Goal: Task Accomplishment & Management: Manage account settings

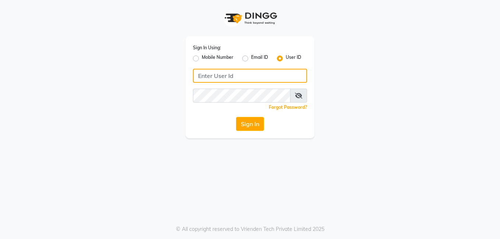
click at [267, 78] on input "Username" at bounding box center [250, 76] width 114 height 14
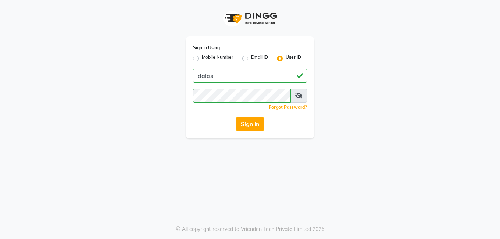
click at [300, 94] on icon at bounding box center [298, 96] width 7 height 6
click at [267, 129] on div "Sign In" at bounding box center [250, 124] width 114 height 14
click at [254, 122] on button "Sign In" at bounding box center [250, 124] width 28 height 14
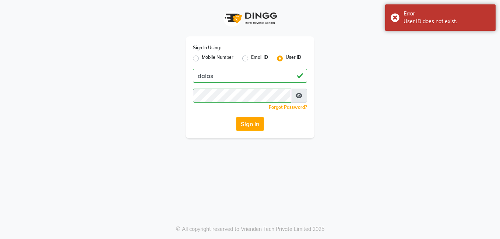
click at [293, 98] on span at bounding box center [299, 96] width 16 height 14
click at [300, 98] on icon at bounding box center [299, 96] width 7 height 6
click at [255, 128] on button "Sign In" at bounding box center [250, 124] width 28 height 14
click at [299, 96] on icon at bounding box center [298, 96] width 7 height 6
click at [296, 95] on icon at bounding box center [299, 96] width 7 height 6
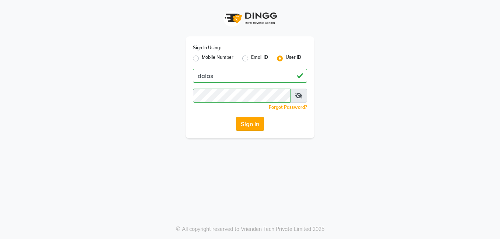
click at [258, 127] on button "Sign In" at bounding box center [250, 124] width 28 height 14
click at [258, 127] on div "Sign In" at bounding box center [250, 124] width 114 height 14
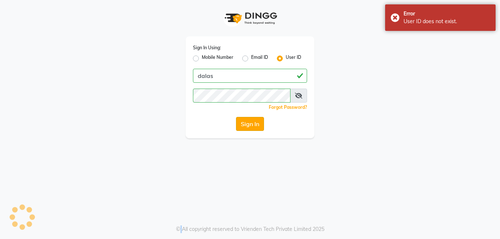
click at [258, 127] on button "Sign In" at bounding box center [250, 124] width 28 height 14
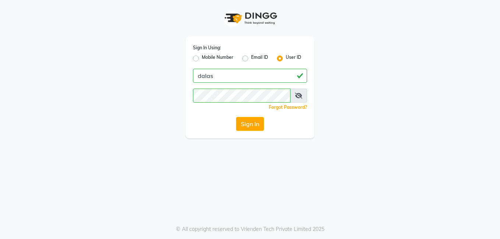
click at [299, 96] on icon at bounding box center [298, 96] width 7 height 6
click at [258, 119] on button "Sign In" at bounding box center [250, 124] width 28 height 14
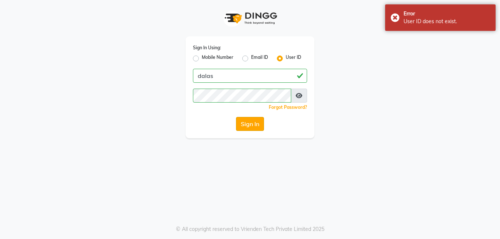
click at [258, 119] on button "Sign In" at bounding box center [250, 124] width 28 height 14
click at [258, 119] on div "Sign In" at bounding box center [250, 124] width 114 height 14
drag, startPoint x: 258, startPoint y: 119, endPoint x: 255, endPoint y: 116, distance: 4.2
click at [255, 116] on div "Sign In Using: Mobile Number Email ID User ID dalas Remember me Forgot Password…" at bounding box center [250, 87] width 129 height 102
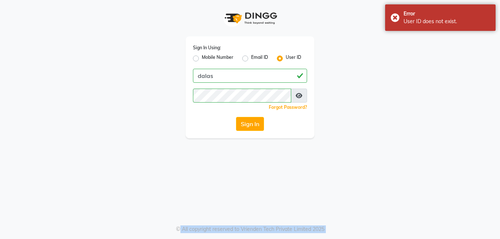
click at [255, 116] on div "Sign In Using: Mobile Number Email ID User ID dalas Remember me Forgot Password…" at bounding box center [250, 87] width 129 height 102
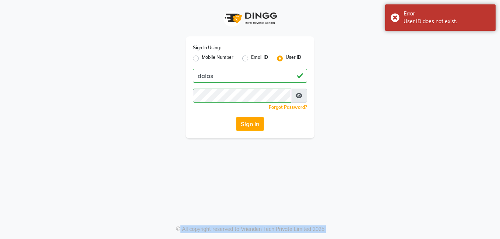
click at [255, 116] on div "Sign In Using: Mobile Number Email ID User ID dalas Remember me Forgot Password…" at bounding box center [250, 87] width 129 height 102
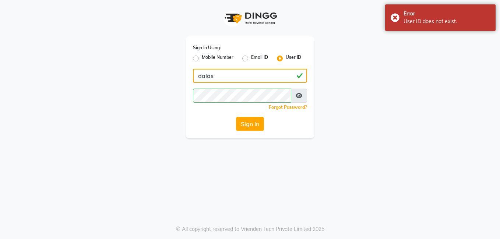
drag, startPoint x: 255, startPoint y: 116, endPoint x: 256, endPoint y: 73, distance: 43.1
click at [256, 73] on input "dalas" at bounding box center [250, 76] width 114 height 14
type input "dalas"
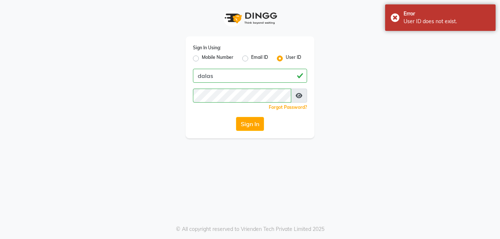
click at [245, 115] on div "Sign In Using: Mobile Number Email ID User ID dalas Remember me Forgot Password…" at bounding box center [250, 87] width 129 height 102
click at [244, 123] on button "Sign In" at bounding box center [250, 124] width 28 height 14
click at [243, 123] on button "Sign In" at bounding box center [250, 124] width 28 height 14
click at [243, 123] on div "Sign In" at bounding box center [250, 124] width 114 height 14
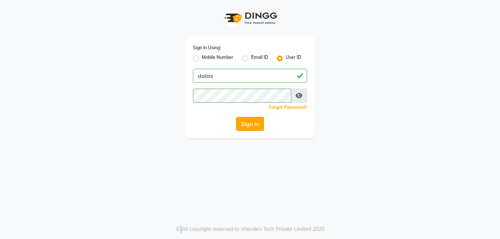
click at [243, 123] on button "Sign In" at bounding box center [250, 124] width 28 height 14
click at [243, 123] on div "Sign In" at bounding box center [250, 124] width 114 height 14
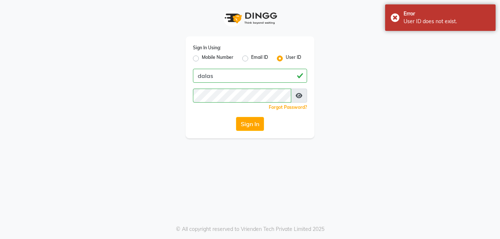
drag, startPoint x: 243, startPoint y: 123, endPoint x: 196, endPoint y: 58, distance: 80.4
click at [202, 58] on label "Mobile Number" at bounding box center [218, 58] width 32 height 9
click at [202, 58] on input "Mobile Number" at bounding box center [204, 56] width 5 height 5
radio input "true"
radio input "false"
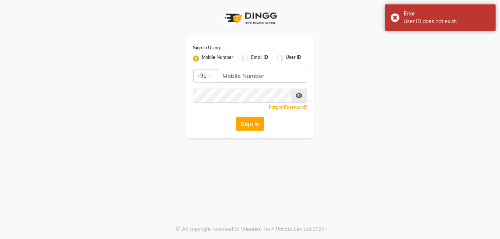
click at [286, 59] on label "User ID" at bounding box center [293, 58] width 15 height 9
click at [286, 59] on input "User ID" at bounding box center [288, 56] width 5 height 5
radio input "true"
radio input "false"
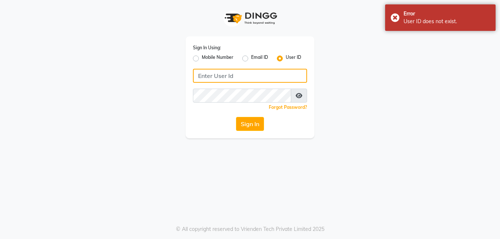
click at [269, 75] on input "Username" at bounding box center [250, 76] width 114 height 14
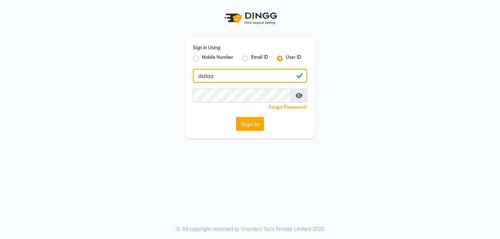
type input "dalas"
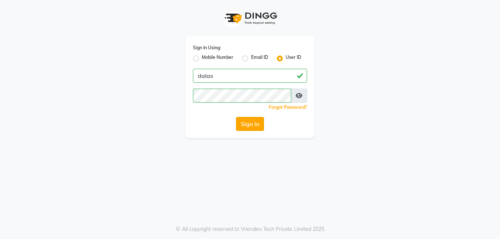
click at [258, 129] on button "Sign In" at bounding box center [250, 124] width 28 height 14
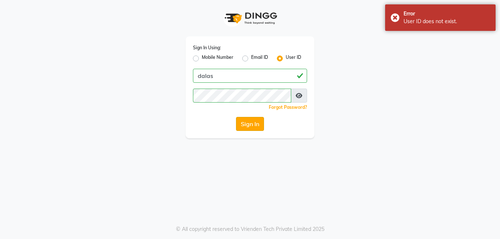
click at [256, 128] on button "Sign In" at bounding box center [250, 124] width 28 height 14
click at [256, 128] on div "Sign In" at bounding box center [250, 124] width 114 height 14
click at [254, 127] on button "Sign In" at bounding box center [250, 124] width 28 height 14
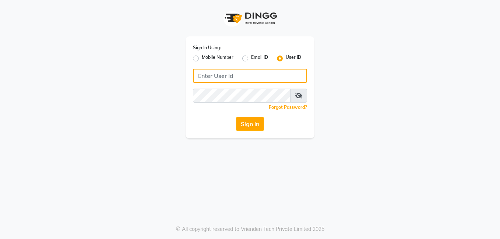
click at [272, 81] on input "Username" at bounding box center [250, 76] width 114 height 14
type input "dalas"
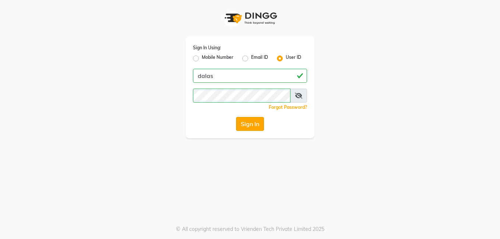
click at [260, 126] on button "Sign In" at bounding box center [250, 124] width 28 height 14
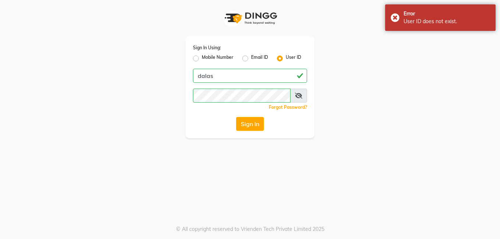
click at [297, 94] on icon at bounding box center [298, 96] width 7 height 6
click at [263, 121] on button "Sign In" at bounding box center [250, 124] width 28 height 14
click at [263, 121] on div "Sign In" at bounding box center [250, 124] width 114 height 14
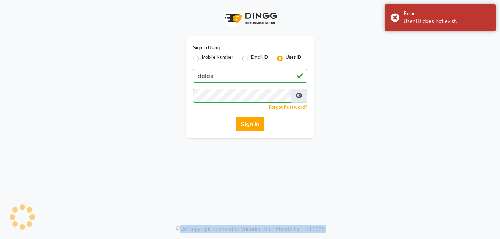
click at [263, 121] on div "Sign In" at bounding box center [250, 124] width 114 height 14
click at [263, 121] on button "Sign In" at bounding box center [250, 124] width 28 height 14
click at [263, 120] on button "Sign In" at bounding box center [250, 124] width 28 height 14
click at [263, 120] on div "Sign In" at bounding box center [250, 124] width 114 height 14
click at [263, 120] on button "Sign In" at bounding box center [250, 124] width 28 height 14
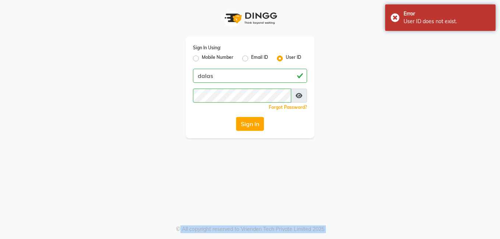
click at [263, 120] on div "Sign In" at bounding box center [250, 124] width 114 height 14
click at [262, 120] on button "Sign In" at bounding box center [250, 124] width 28 height 14
click at [262, 120] on div "Sign In" at bounding box center [250, 124] width 114 height 14
click at [262, 120] on button "Sign In" at bounding box center [250, 124] width 28 height 14
click at [262, 120] on div "Sign In" at bounding box center [250, 124] width 114 height 14
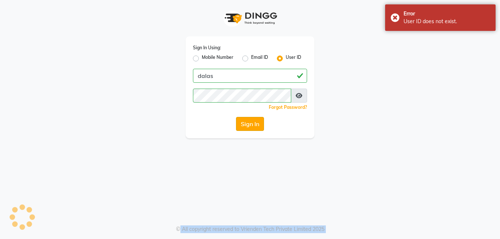
click at [262, 120] on button "Sign In" at bounding box center [250, 124] width 28 height 14
click at [262, 120] on div "Sign In" at bounding box center [250, 124] width 114 height 14
click at [261, 120] on button "Sign In" at bounding box center [250, 124] width 28 height 14
click at [261, 120] on div "Sign In" at bounding box center [250, 124] width 114 height 14
click at [261, 120] on button "Sign In" at bounding box center [250, 124] width 28 height 14
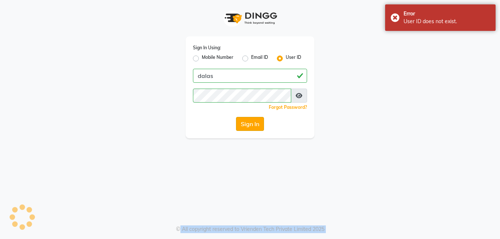
click at [261, 120] on div "Sign In" at bounding box center [250, 124] width 114 height 14
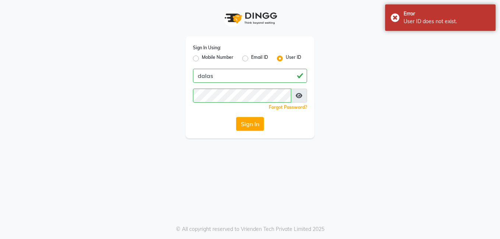
drag, startPoint x: 261, startPoint y: 120, endPoint x: 337, endPoint y: 85, distance: 82.9
click at [337, 85] on div "Sign In Using: Mobile Number Email ID User ID dalas Remember me Forgot Password…" at bounding box center [250, 69] width 420 height 138
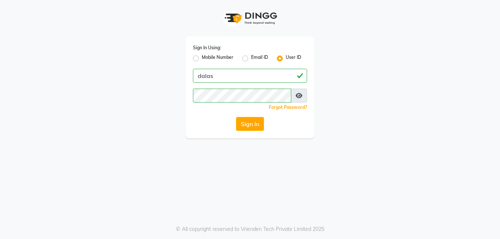
click at [287, 107] on link "Forgot Password?" at bounding box center [288, 108] width 38 height 6
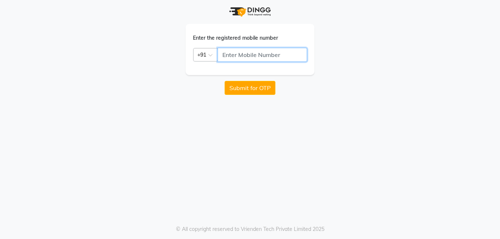
click at [240, 53] on input "text" at bounding box center [262, 55] width 89 height 14
type input "9"
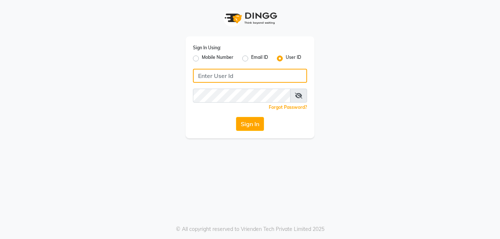
type input "dalas"
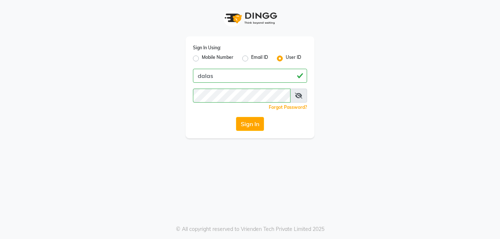
click at [300, 99] on span at bounding box center [298, 96] width 17 height 14
click at [251, 127] on button "Sign In" at bounding box center [250, 124] width 28 height 14
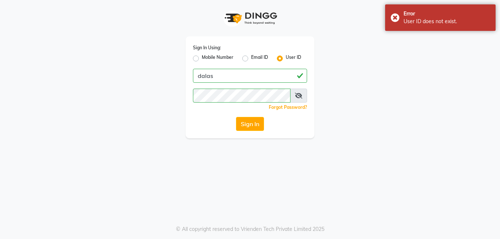
click at [305, 92] on span at bounding box center [298, 96] width 17 height 14
click at [297, 96] on icon at bounding box center [298, 96] width 7 height 6
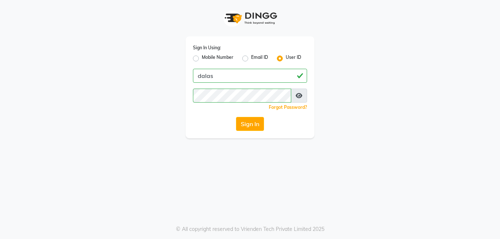
click at [300, 111] on div "Sign In Using: Mobile Number Email ID User ID dalas Remember me Forgot Password…" at bounding box center [250, 87] width 129 height 102
click at [298, 98] on icon at bounding box center [299, 96] width 7 height 6
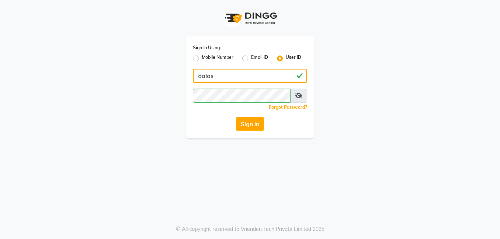
click at [295, 79] on input "dalas" at bounding box center [250, 76] width 114 height 14
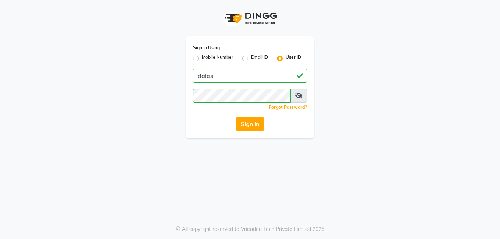
click at [363, 64] on div "Sign In Using: Mobile Number Email ID User ID dalas Remember me Forgot Password…" at bounding box center [250, 69] width 420 height 138
click at [286, 59] on label "User ID" at bounding box center [293, 58] width 15 height 9
click at [286, 59] on input "User ID" at bounding box center [288, 56] width 5 height 5
click at [190, 57] on div "Sign In Using: Mobile Number Email ID User ID Remember me Forgot Password? Sign…" at bounding box center [250, 87] width 129 height 102
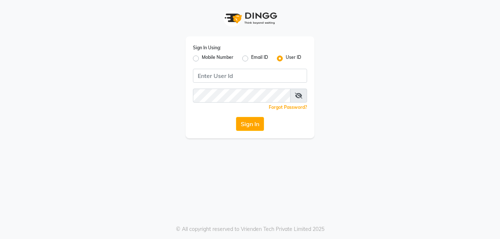
click at [202, 59] on label "Mobile Number" at bounding box center [218, 58] width 32 height 9
click at [202, 59] on input "Mobile Number" at bounding box center [204, 56] width 5 height 5
radio input "true"
click at [286, 59] on label "User ID" at bounding box center [293, 58] width 15 height 9
click at [286, 59] on input "User ID" at bounding box center [288, 56] width 5 height 5
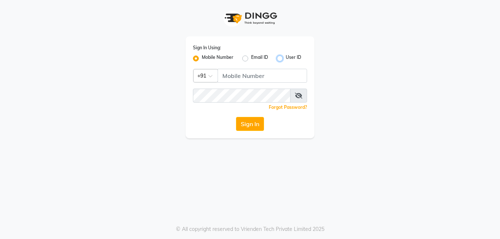
radio input "true"
radio input "false"
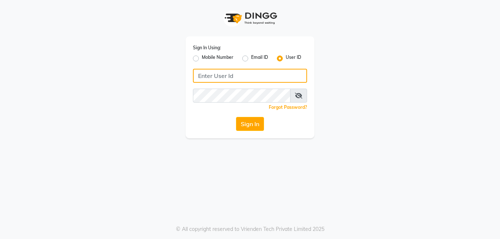
type input "dalas"
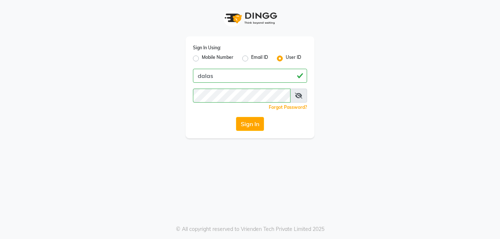
click at [286, 57] on label "User ID" at bounding box center [293, 58] width 15 height 9
click at [286, 57] on input "User ID" at bounding box center [288, 56] width 5 height 5
click at [251, 57] on label "Email ID" at bounding box center [259, 58] width 17 height 9
click at [251, 57] on input "Email ID" at bounding box center [253, 56] width 5 height 5
radio input "true"
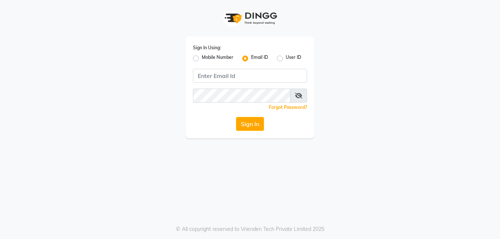
click at [286, 59] on label "User ID" at bounding box center [293, 58] width 15 height 9
click at [286, 59] on input "User ID" at bounding box center [288, 56] width 5 height 5
radio input "true"
radio input "false"
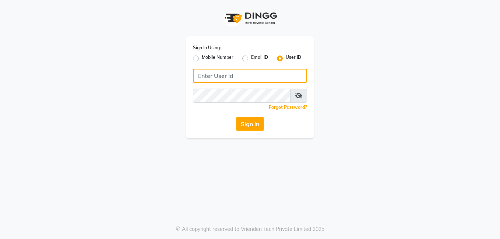
click at [260, 77] on input "Username" at bounding box center [250, 76] width 114 height 14
type input "dalas"
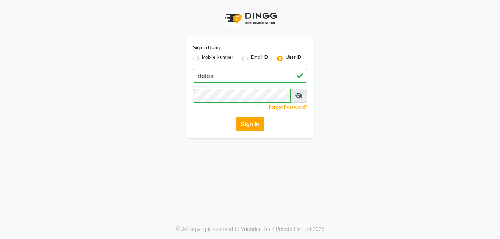
click at [299, 92] on span at bounding box center [298, 96] width 17 height 14
click at [299, 97] on icon at bounding box center [298, 96] width 7 height 6
click at [261, 123] on button "Sign In" at bounding box center [250, 124] width 28 height 14
click at [249, 124] on button "Sign In" at bounding box center [250, 124] width 28 height 14
click at [260, 126] on button "Sign In" at bounding box center [250, 124] width 28 height 14
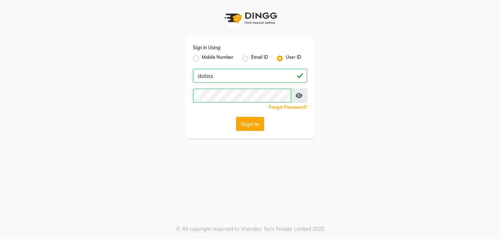
click at [253, 124] on button "Sign In" at bounding box center [250, 124] width 28 height 14
click at [300, 94] on icon at bounding box center [299, 96] width 7 height 6
click at [259, 125] on button "Sign In" at bounding box center [250, 124] width 28 height 14
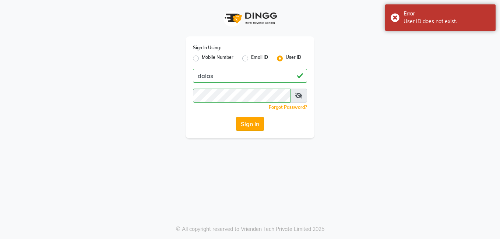
click at [259, 125] on button "Sign In" at bounding box center [250, 124] width 28 height 14
click at [259, 125] on div "Sign In" at bounding box center [250, 124] width 114 height 14
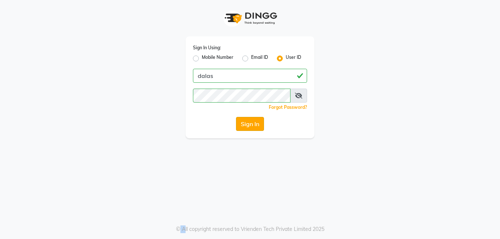
click at [259, 125] on button "Sign In" at bounding box center [250, 124] width 28 height 14
click at [241, 120] on button "Sign In" at bounding box center [250, 124] width 28 height 14
